Goal: Task Accomplishment & Management: Manage account settings

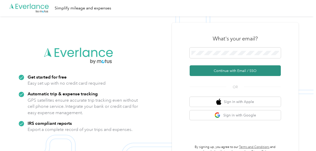
click at [212, 69] on button "Continue with Email / SSO" at bounding box center [235, 70] width 91 height 11
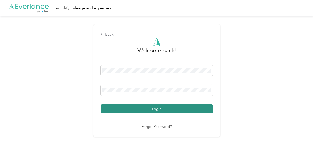
click at [160, 106] on button "Login" at bounding box center [157, 108] width 113 height 9
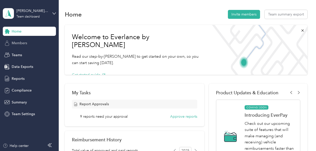
click at [24, 43] on span "Members" at bounding box center [19, 42] width 15 height 5
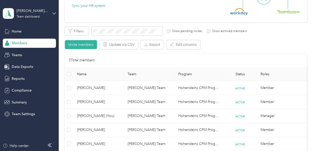
scroll to position [76, 0]
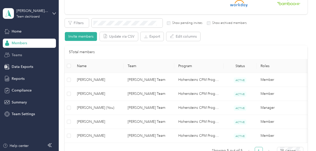
click at [19, 55] on span "Teams" at bounding box center [17, 54] width 10 height 5
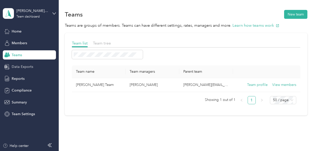
click at [23, 66] on span "Data Exports" at bounding box center [23, 66] width 22 height 5
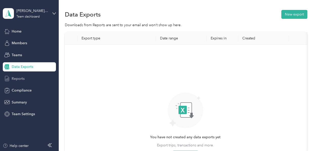
click at [23, 78] on span "Reports" at bounding box center [18, 78] width 13 height 5
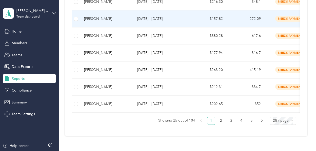
scroll to position [456, 0]
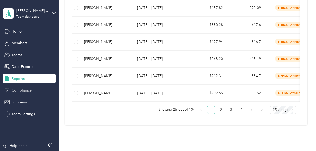
click at [30, 90] on span "Compliance" at bounding box center [22, 89] width 20 height 5
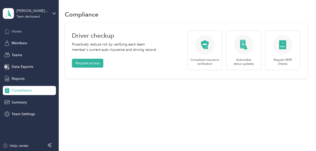
click at [22, 31] on div "Home" at bounding box center [29, 31] width 53 height 9
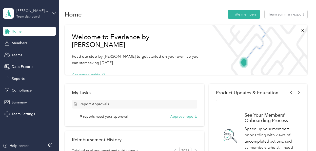
click at [31, 15] on div "Team dashboard" at bounding box center [27, 16] width 23 height 3
click at [97, 103] on span "Report Approvals" at bounding box center [94, 103] width 29 height 5
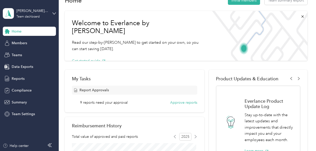
scroll to position [25, 0]
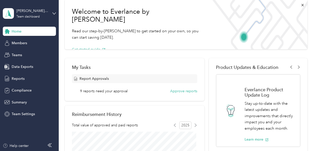
click at [101, 91] on span "9 reports need your approval" at bounding box center [104, 90] width 48 height 5
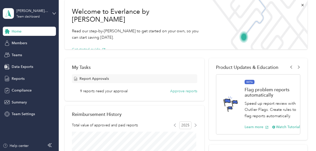
click at [103, 79] on span "Report Approvals" at bounding box center [94, 78] width 29 height 5
click at [175, 92] on button "Approve reports" at bounding box center [183, 90] width 27 height 5
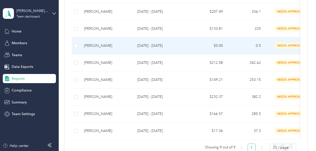
scroll to position [152, 0]
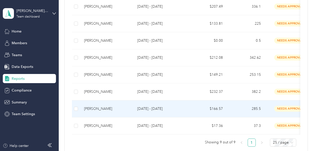
click at [165, 107] on p "[DATE] - [DATE]" at bounding box center [161, 109] width 48 height 6
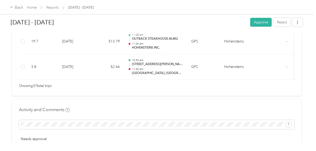
scroll to position [1040, 0]
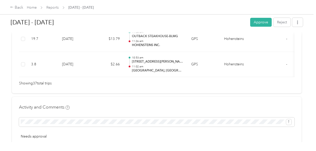
click at [218, 21] on button "Approve" at bounding box center [262, 22] width 22 height 9
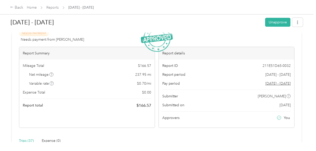
scroll to position [0, 0]
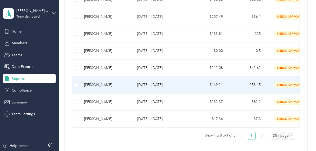
scroll to position [152, 0]
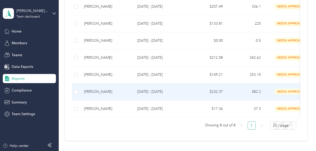
click at [167, 89] on p "[DATE] - [DATE]" at bounding box center [161, 92] width 48 height 6
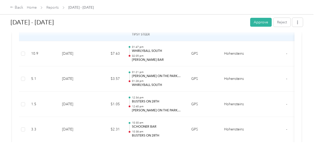
scroll to position [1394, 0]
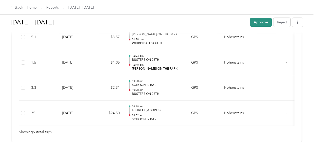
click at [218, 22] on button "Approve" at bounding box center [262, 22] width 22 height 9
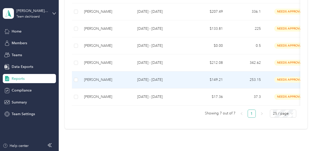
scroll to position [152, 0]
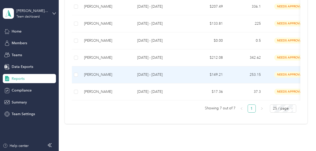
click at [165, 74] on p "[DATE] - [DATE]" at bounding box center [161, 75] width 48 height 6
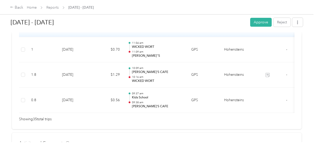
scroll to position [963, 0]
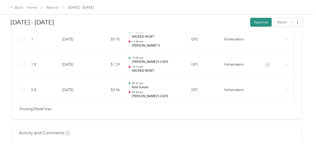
click at [218, 23] on button "Approve" at bounding box center [262, 22] width 22 height 9
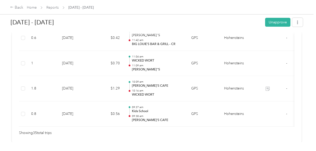
scroll to position [913, 0]
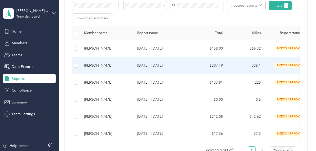
scroll to position [101, 0]
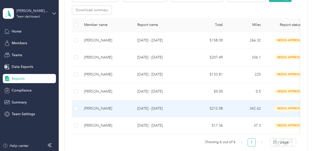
click at [155, 106] on p "[DATE] - [DATE]" at bounding box center [161, 108] width 48 height 6
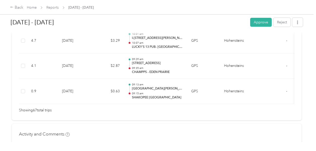
scroll to position [1775, 0]
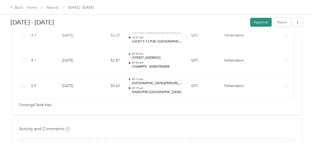
click at [218, 22] on button "Approve" at bounding box center [262, 22] width 22 height 9
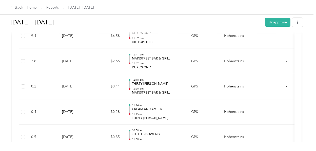
scroll to position [532, 0]
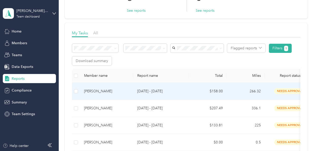
scroll to position [76, 0]
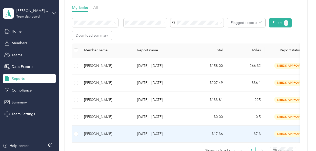
click at [156, 132] on p "[DATE] - [DATE]" at bounding box center [161, 134] width 48 height 6
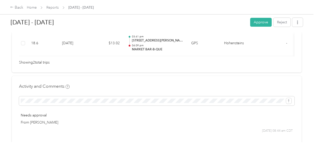
scroll to position [101, 0]
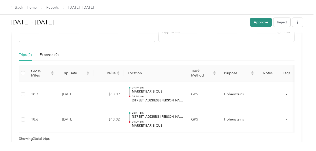
click at [218, 22] on button "Approve" at bounding box center [262, 22] width 22 height 9
